Goal: Information Seeking & Learning: Learn about a topic

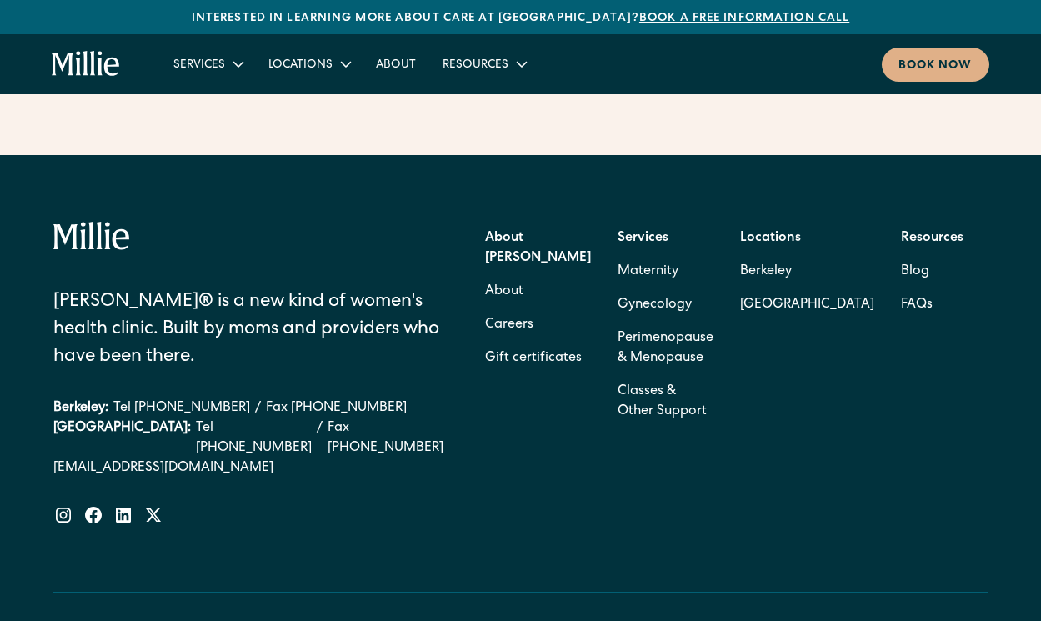
scroll to position [7332, 0]
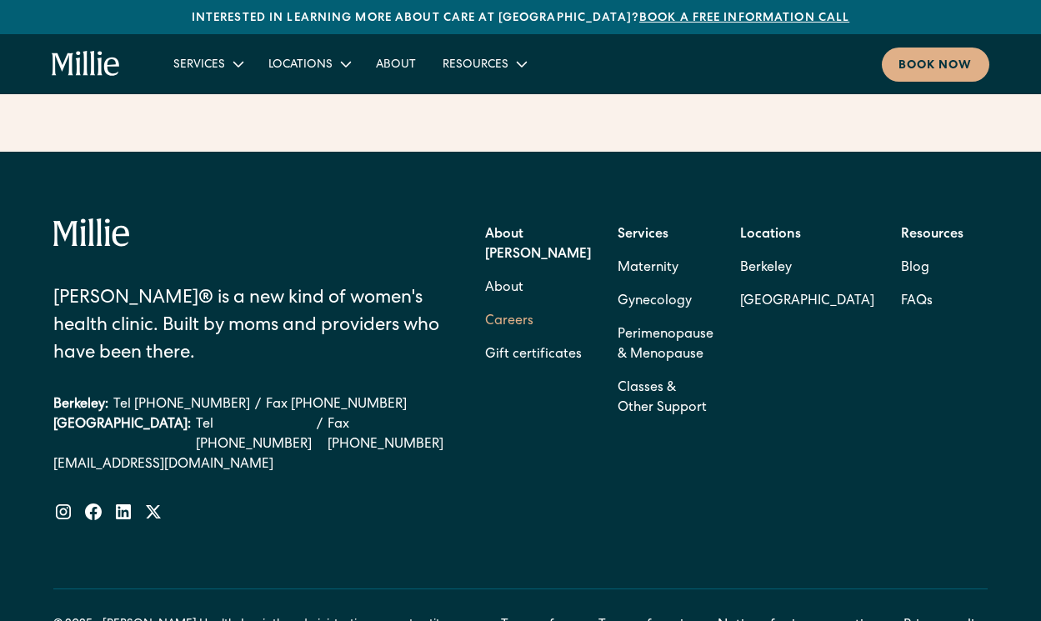
click at [533, 305] on link "Careers" at bounding box center [509, 321] width 48 height 33
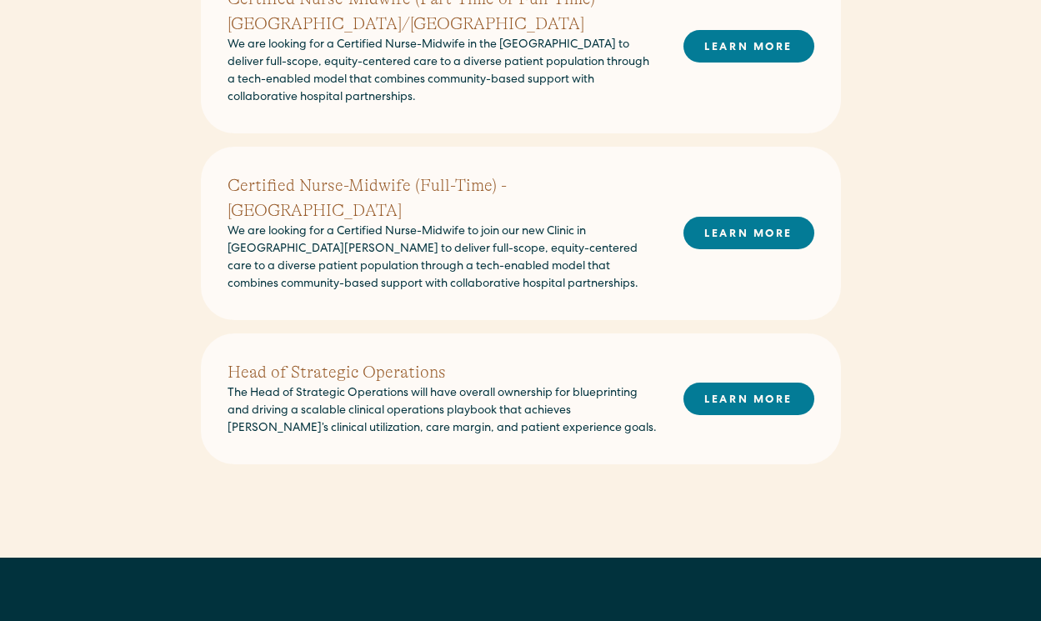
scroll to position [465, 0]
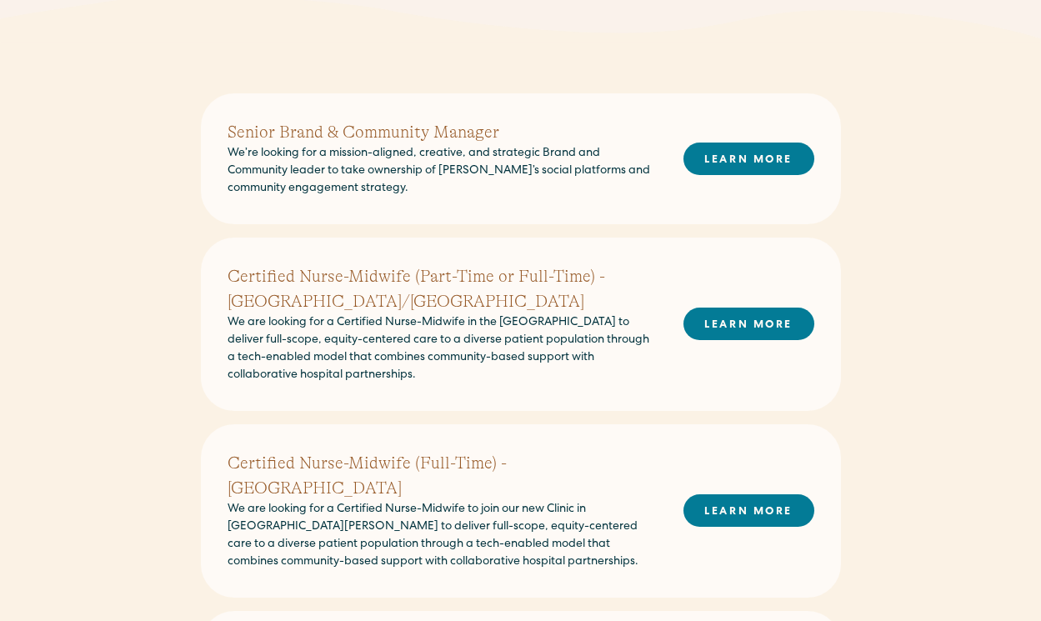
click at [308, 132] on h2 "Senior Brand & Community Manager" at bounding box center [442, 132] width 429 height 25
click at [800, 173] on link "LEARN MORE" at bounding box center [749, 159] width 131 height 33
